Goal: Transaction & Acquisition: Purchase product/service

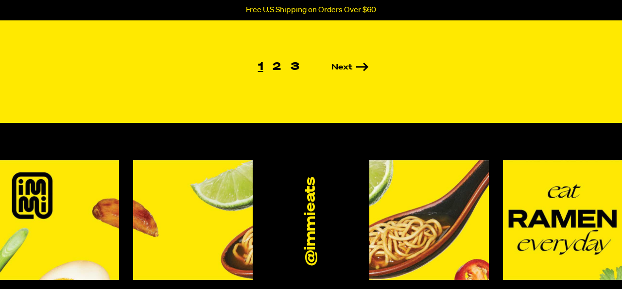
scroll to position [870, 0]
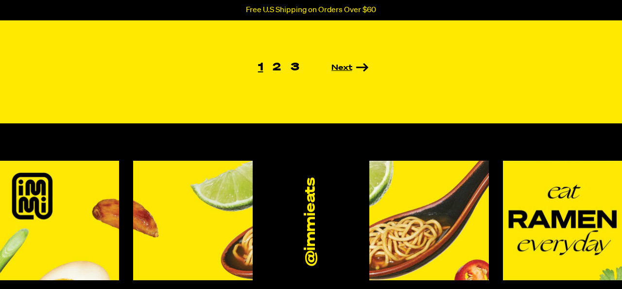
click at [339, 70] on link "Next" at bounding box center [336, 68] width 65 height 8
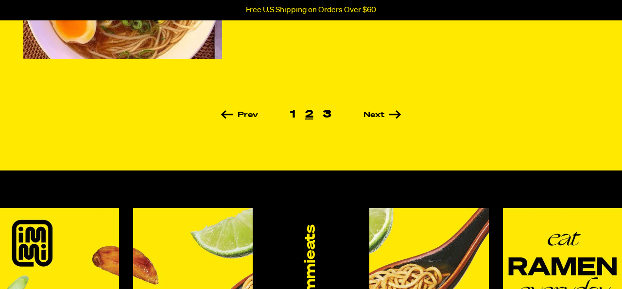
scroll to position [823, 0]
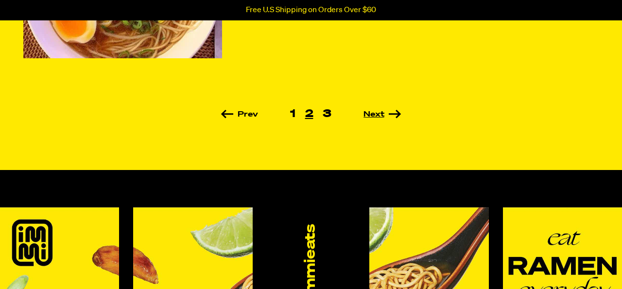
click at [376, 118] on link "Next" at bounding box center [368, 115] width 65 height 8
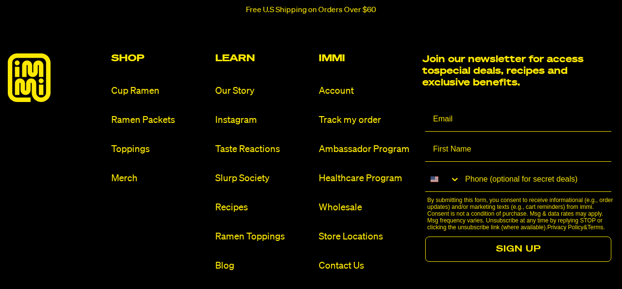
scroll to position [1001, 0]
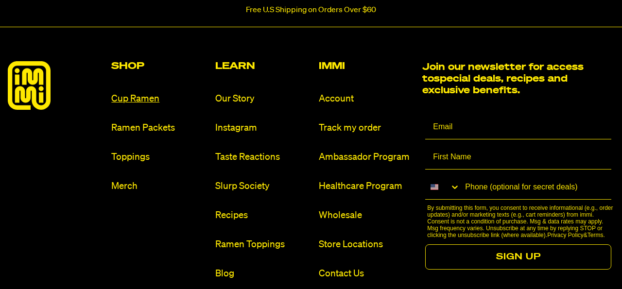
click at [155, 105] on link "Cup Ramen" at bounding box center [159, 98] width 96 height 13
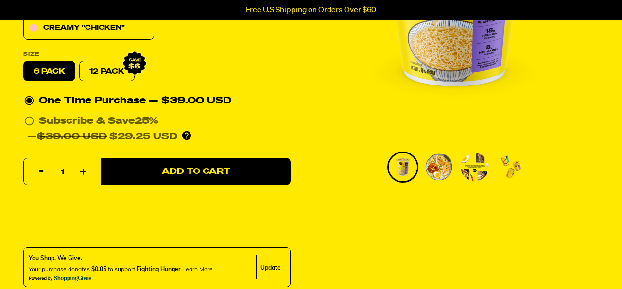
scroll to position [227, 0]
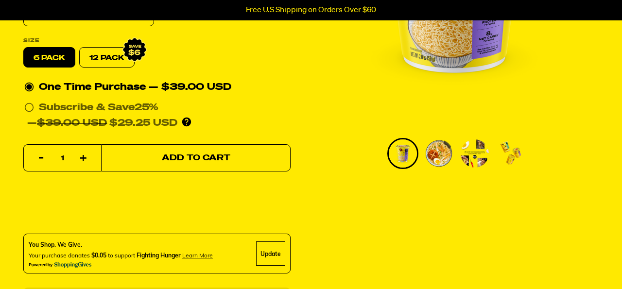
click at [122, 172] on button "Add to Cart" at bounding box center [195, 158] width 189 height 27
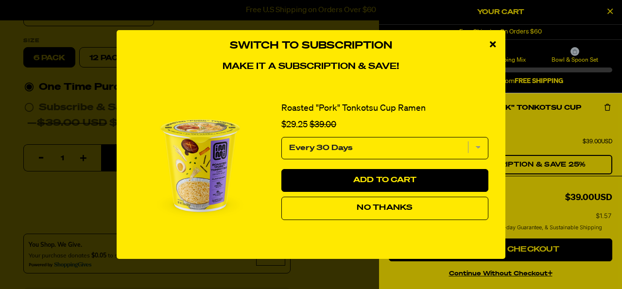
click at [301, 220] on button "No Thanks" at bounding box center [384, 208] width 207 height 23
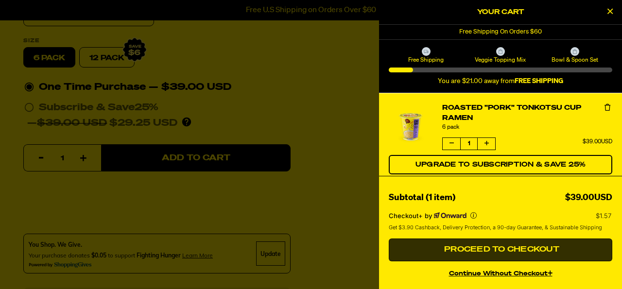
click at [424, 245] on button "Proceed to Checkout" at bounding box center [499, 249] width 223 height 23
